Goal: Task Accomplishment & Management: Complete application form

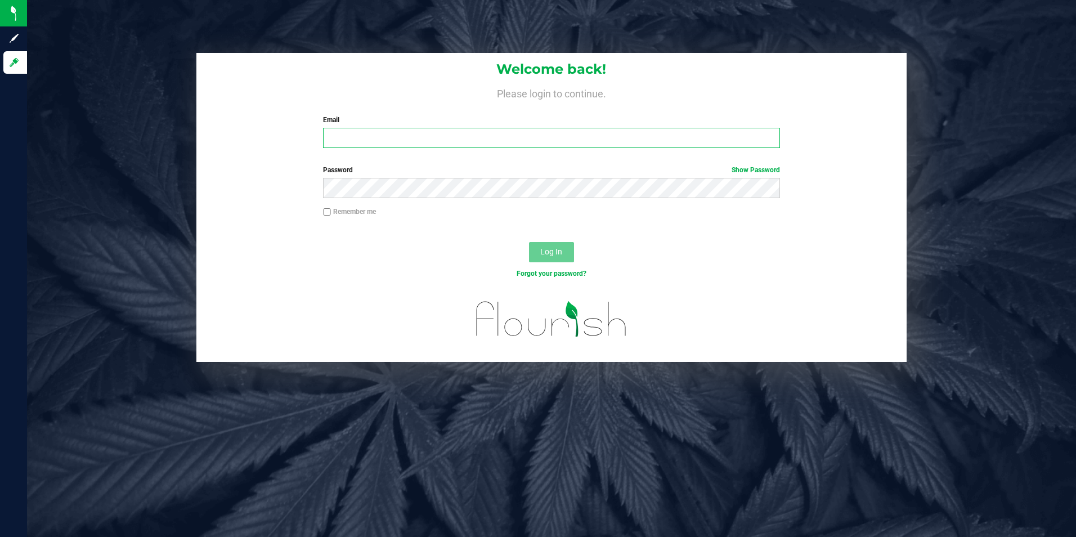
click at [360, 131] on input "Email" at bounding box center [551, 138] width 457 height 20
type input "[PERSON_NAME][EMAIL_ADDRESS][PERSON_NAME][DOMAIN_NAME]"
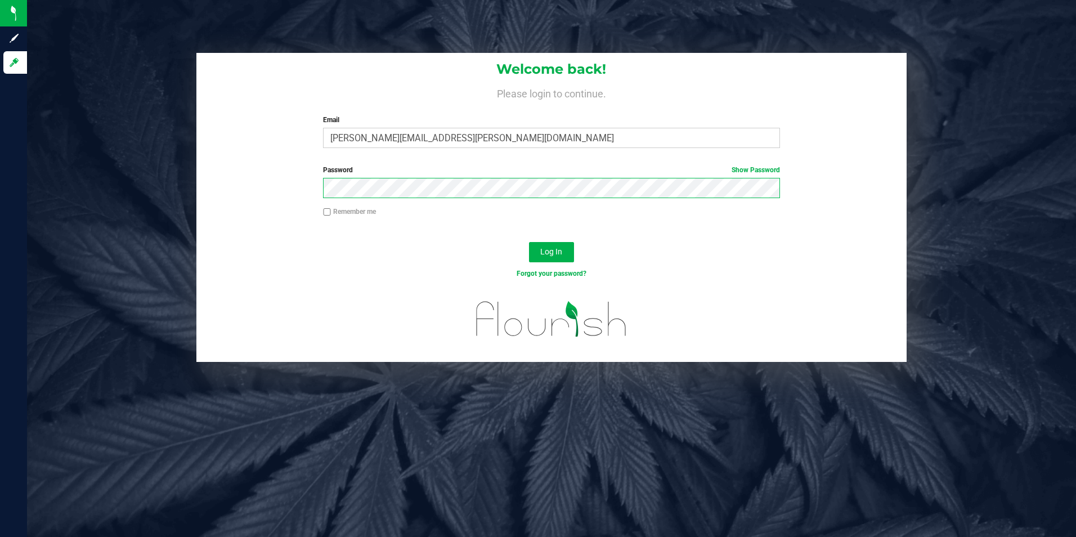
click at [529, 242] on button "Log In" at bounding box center [551, 252] width 45 height 20
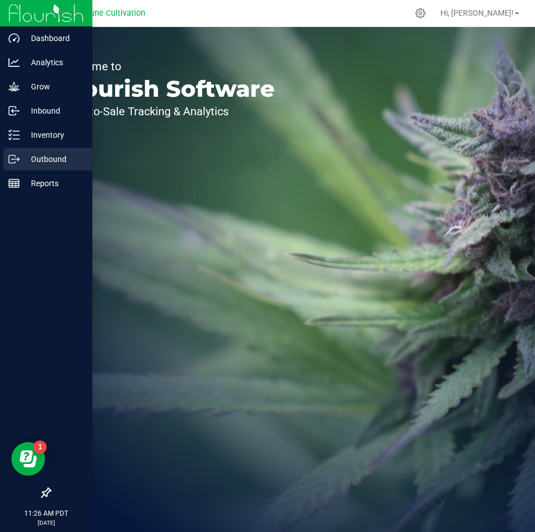
click at [15, 162] on icon at bounding box center [13, 159] width 11 height 11
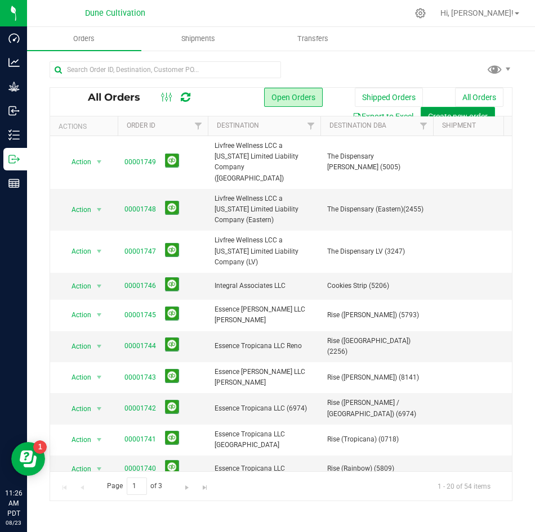
click at [437, 110] on button "Create new order" at bounding box center [457, 116] width 74 height 19
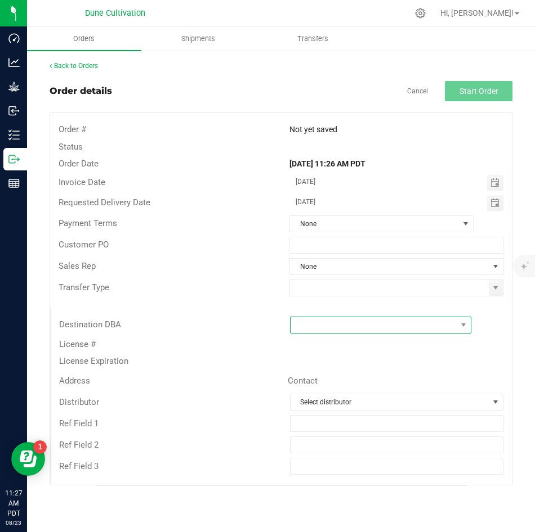
click at [319, 319] on span at bounding box center [373, 325] width 167 height 16
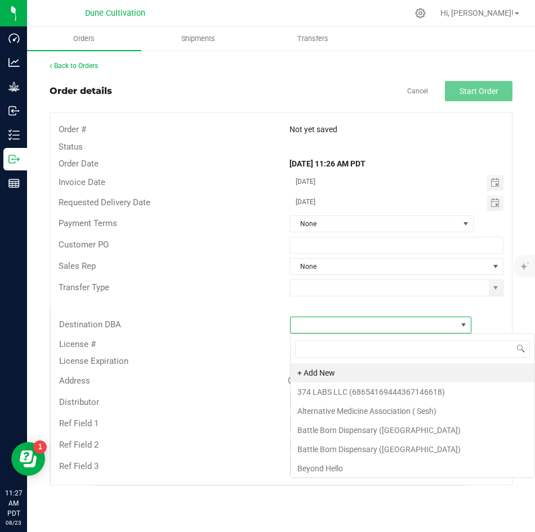
scroll to position [17, 181]
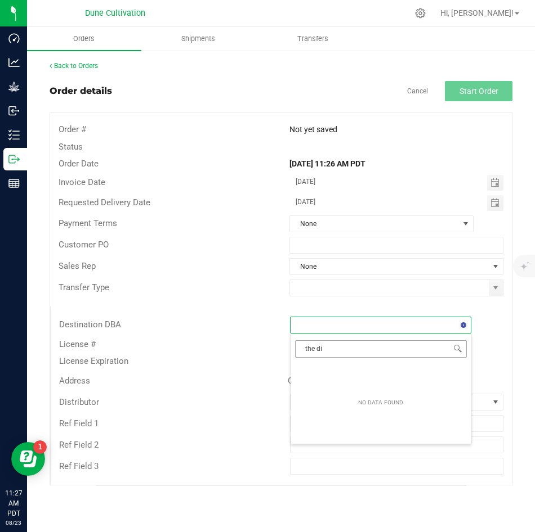
type input "the dis"
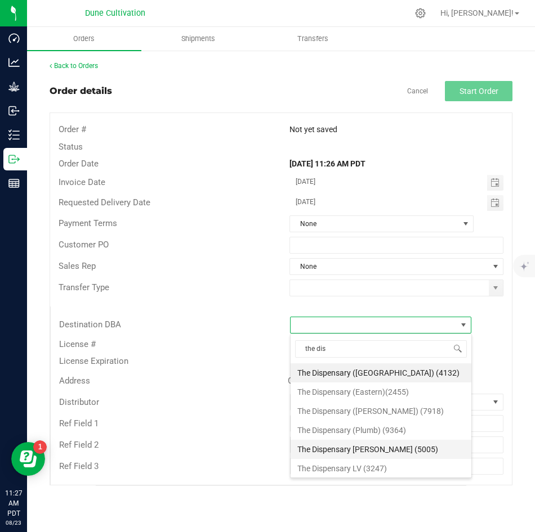
click at [339, 444] on li "The Dispensary [PERSON_NAME] (5005)" at bounding box center [380, 449] width 181 height 19
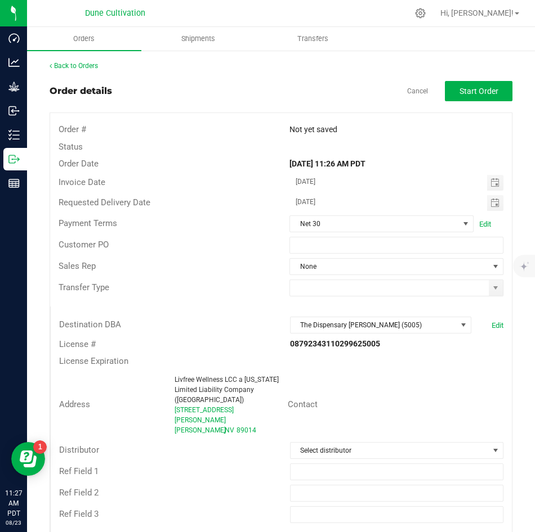
drag, startPoint x: 376, startPoint y: 342, endPoint x: 281, endPoint y: 349, distance: 94.8
click at [281, 349] on div "08792343110299625005" at bounding box center [396, 344] width 231 height 12
copy strong "08792343110299625005"
drag, startPoint x: 209, startPoint y: 398, endPoint x: 147, endPoint y: 381, distance: 64.2
click at [147, 381] on div "Address Livfree Wellness LCC a [US_STATE] Limited Liability Company ([GEOGRAPHI…" at bounding box center [169, 405] width 237 height 65
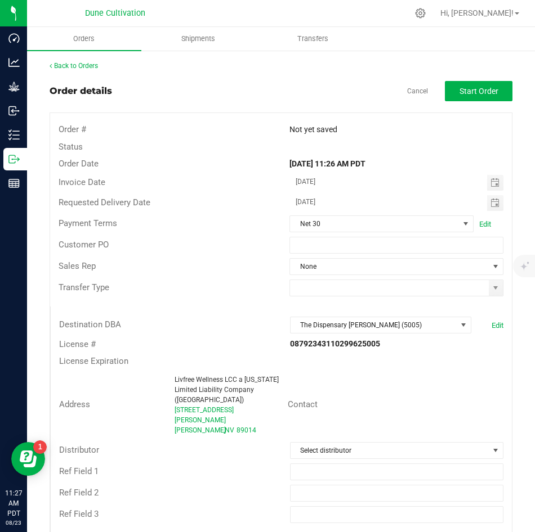
copy div "Livfree Wellness LCC a [US_STATE] Limited Liability Company ([PERSON_NAME]"
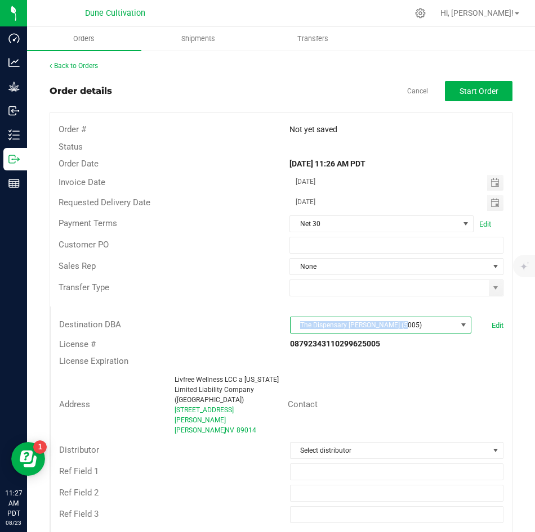
drag, startPoint x: 401, startPoint y: 324, endPoint x: 294, endPoint y: 329, distance: 107.6
click at [294, 329] on span "The Dispensary [PERSON_NAME] (5005)" at bounding box center [373, 325] width 167 height 16
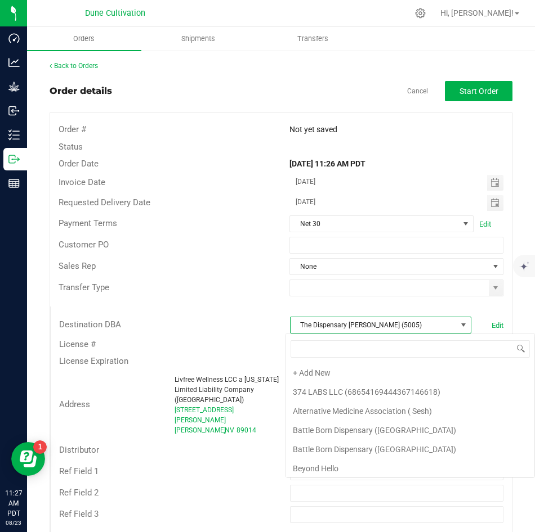
scroll to position [2181, 0]
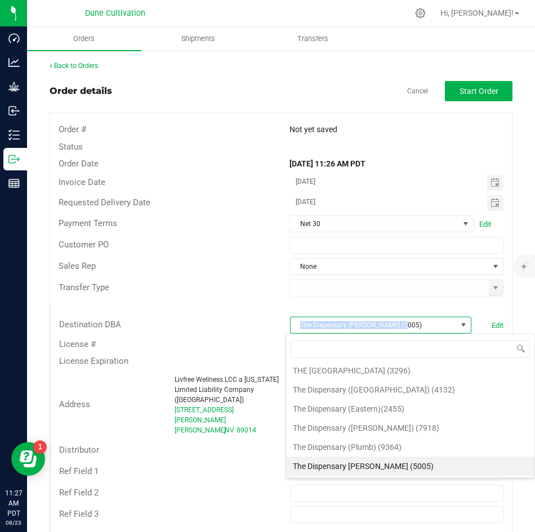
drag, startPoint x: 398, startPoint y: 323, endPoint x: 294, endPoint y: 331, distance: 104.4
click at [294, 331] on span "The Dispensary [PERSON_NAME] (5005)" at bounding box center [373, 325] width 167 height 16
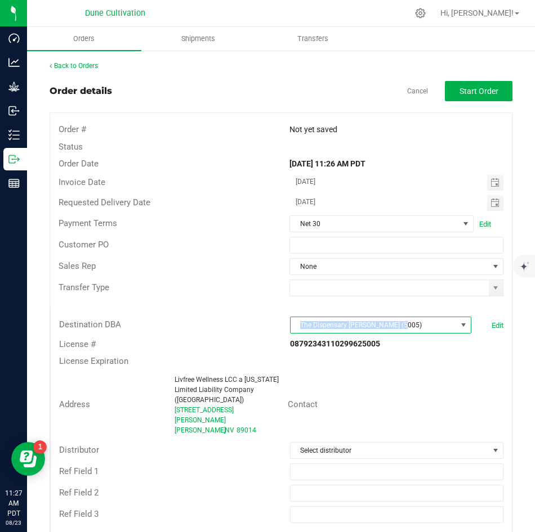
copy span "The Dispensary [PERSON_NAME] (5005)"
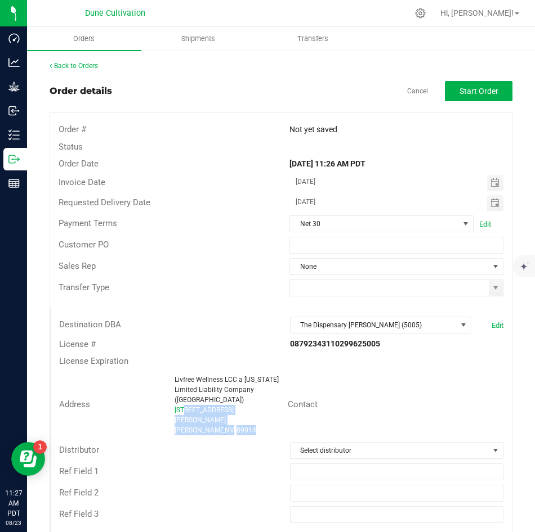
drag, startPoint x: 244, startPoint y: 424, endPoint x: 181, endPoint y: 411, distance: 63.8
click at [181, 411] on ngx-name-and-address "Livfree Wellness LCC a [US_STATE] Limited Liability Company ([GEOGRAPHIC_DATA])…" at bounding box center [226, 405] width 104 height 61
drag, startPoint x: 181, startPoint y: 411, endPoint x: 171, endPoint y: 411, distance: 10.7
click at [171, 411] on div "Livfree Wellness LCC a [US_STATE] Limited Liability Company ([GEOGRAPHIC_DATA])…" at bounding box center [228, 405] width 118 height 61
drag, startPoint x: 171, startPoint y: 411, endPoint x: 265, endPoint y: 410, distance: 94.0
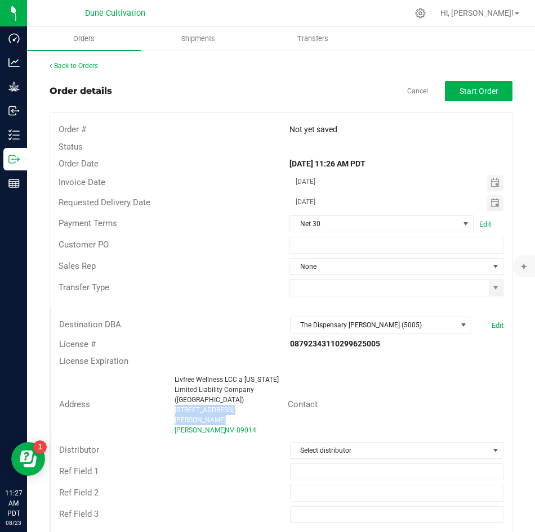
click at [265, 410] on div "Livfree Wellness LCC a [US_STATE] Limited Liability Company ([GEOGRAPHIC_DATA])…" at bounding box center [228, 405] width 118 height 61
copy span "[STREET_ADDRESS][PERSON_NAME]"
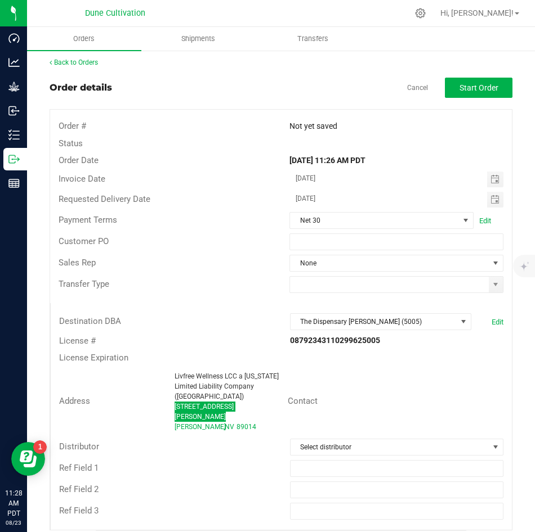
scroll to position [0, 0]
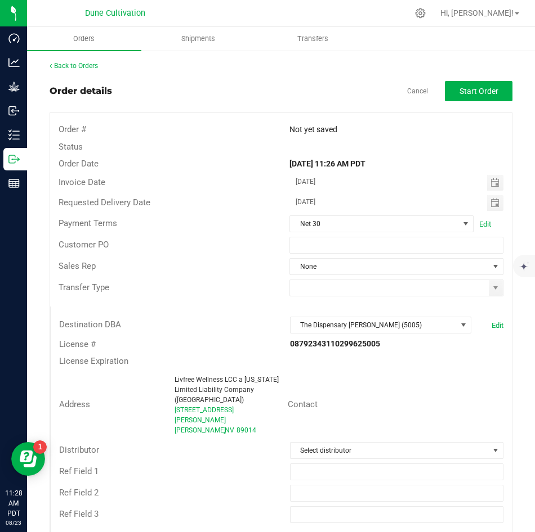
click at [412, 86] on app-cancel-button "Cancel" at bounding box center [417, 91] width 21 height 10
click at [411, 88] on link "Cancel" at bounding box center [417, 92] width 21 height 10
